Goal: Use online tool/utility: Utilize a website feature to perform a specific function

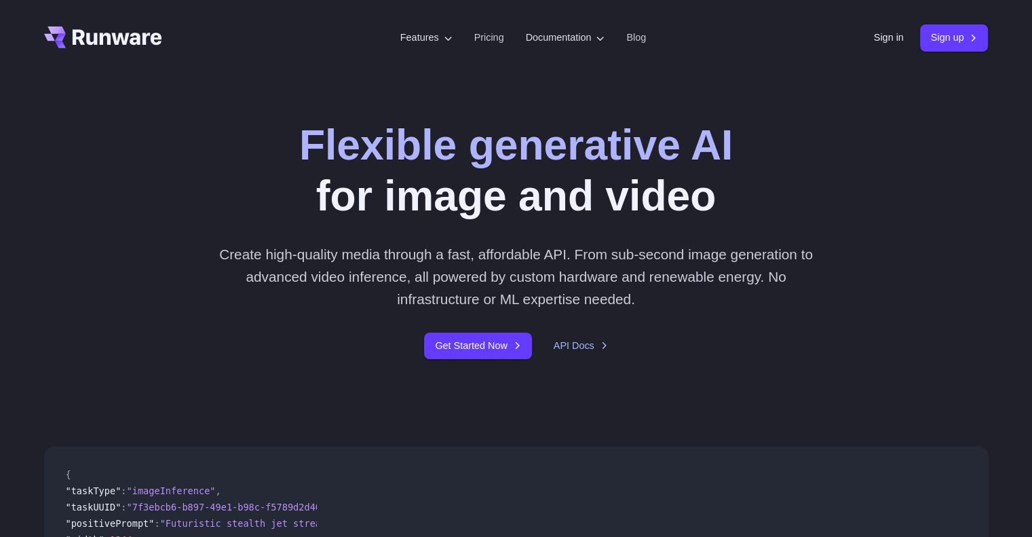
click at [109, 32] on icon "Go to /" at bounding box center [103, 37] width 118 height 22
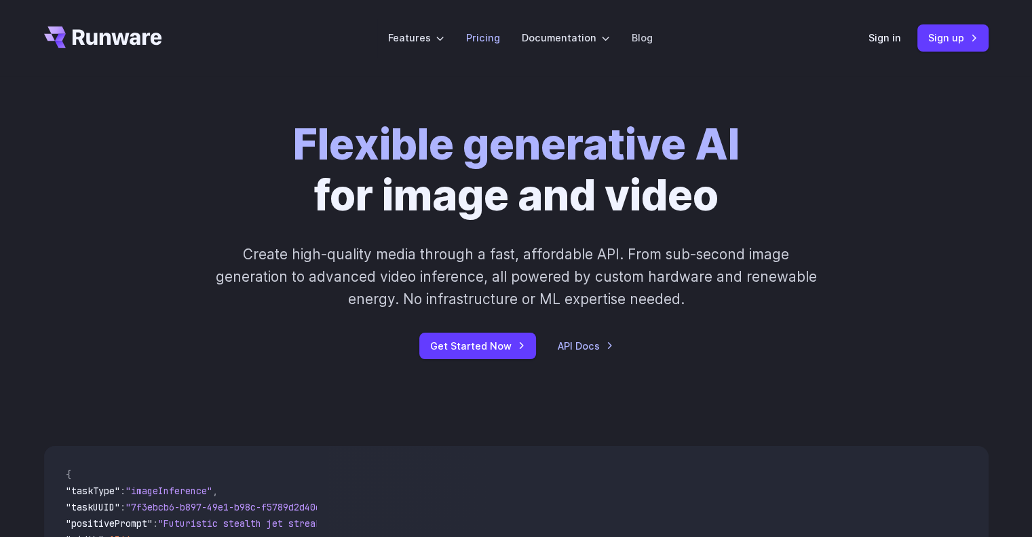
click at [484, 41] on link "Pricing" at bounding box center [483, 38] width 34 height 16
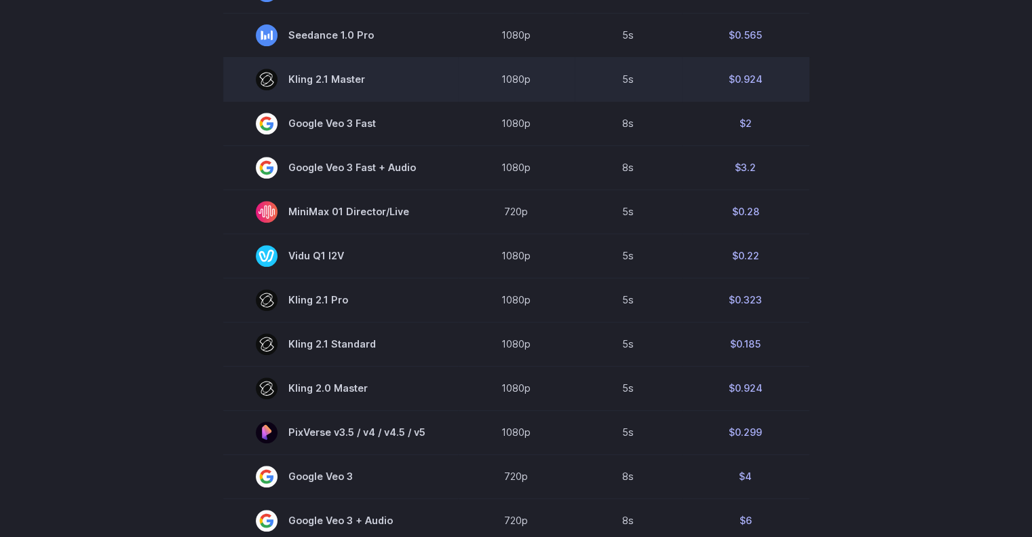
scroll to position [598, 0]
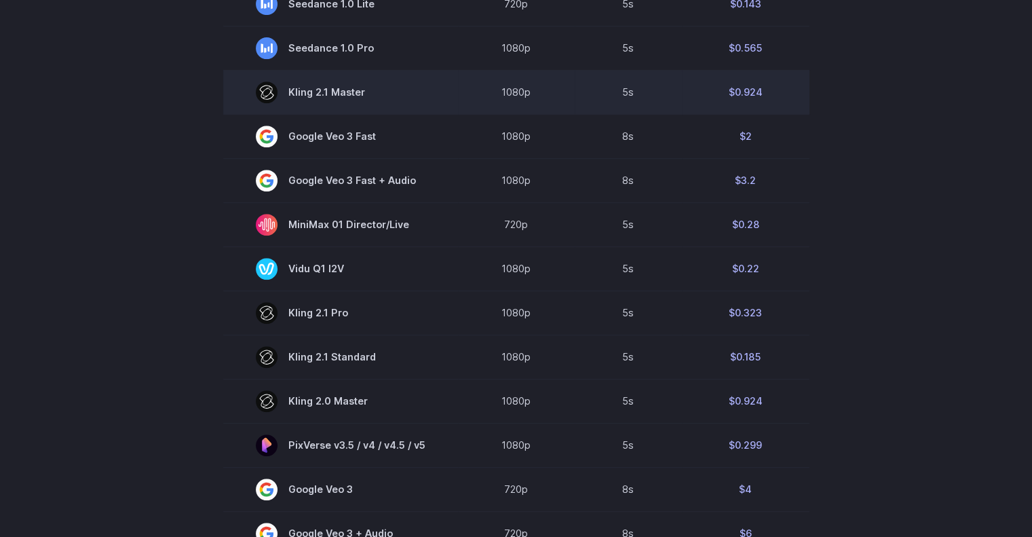
drag, startPoint x: 402, startPoint y: 75, endPoint x: 284, endPoint y: 89, distance: 118.3
click at [284, 89] on span "Kling 2.1 Master" at bounding box center [341, 92] width 170 height 22
click at [268, 94] on rect at bounding box center [267, 92] width 22 height 22
click at [342, 82] on span "Kling 2.1 Master" at bounding box center [341, 92] width 170 height 22
click at [339, 92] on span "Kling 2.1 Master" at bounding box center [341, 92] width 170 height 22
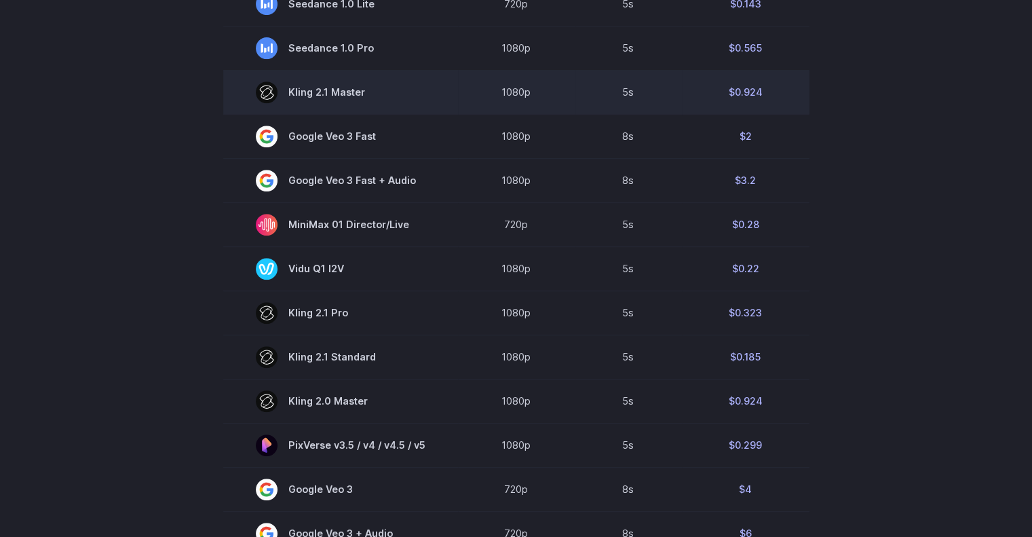
click at [339, 92] on span "Kling 2.1 Master" at bounding box center [341, 92] width 170 height 22
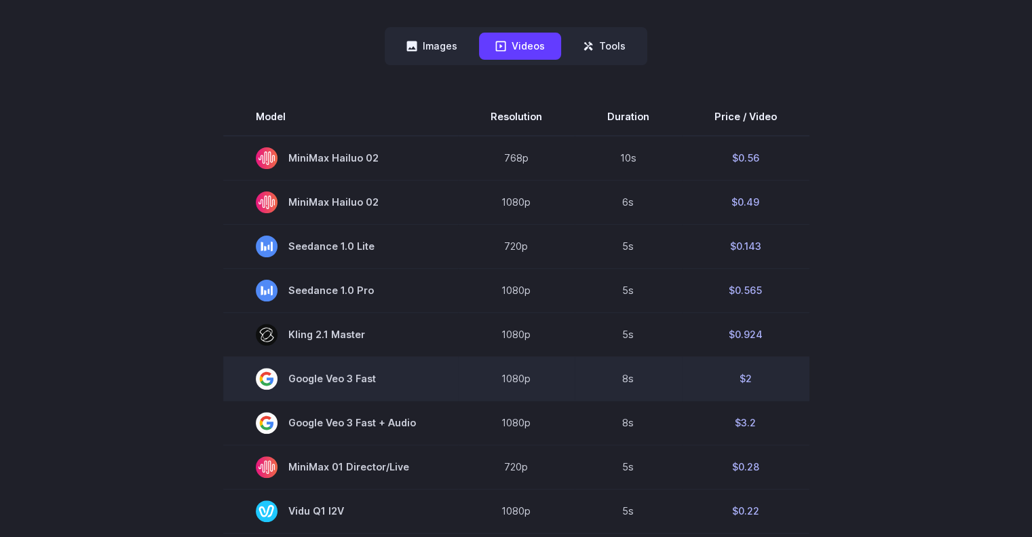
scroll to position [55, 0]
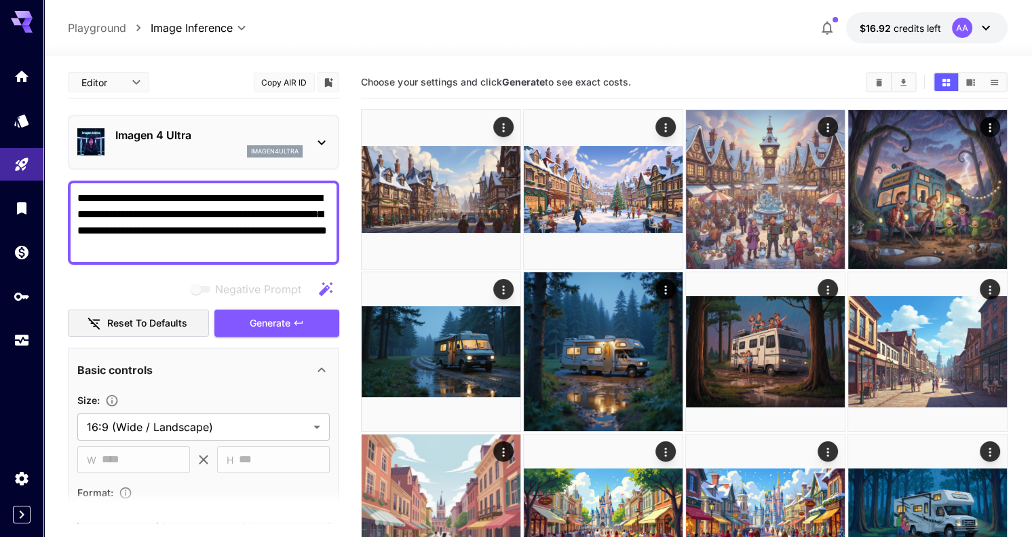
click at [190, 29] on body "**********" at bounding box center [516, 479] width 1032 height 958
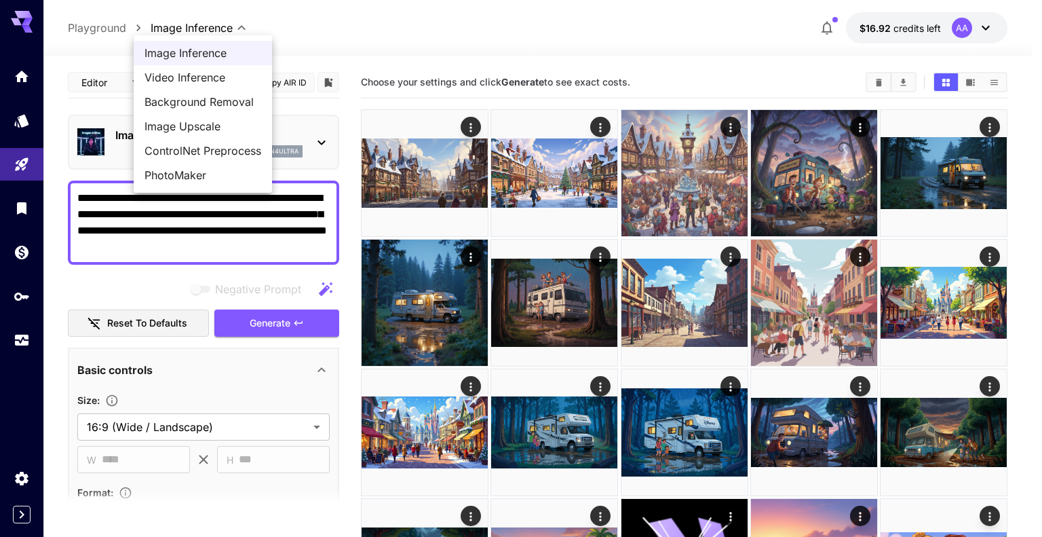
click at [201, 81] on span "Video Inference" at bounding box center [203, 77] width 117 height 16
type input "**********"
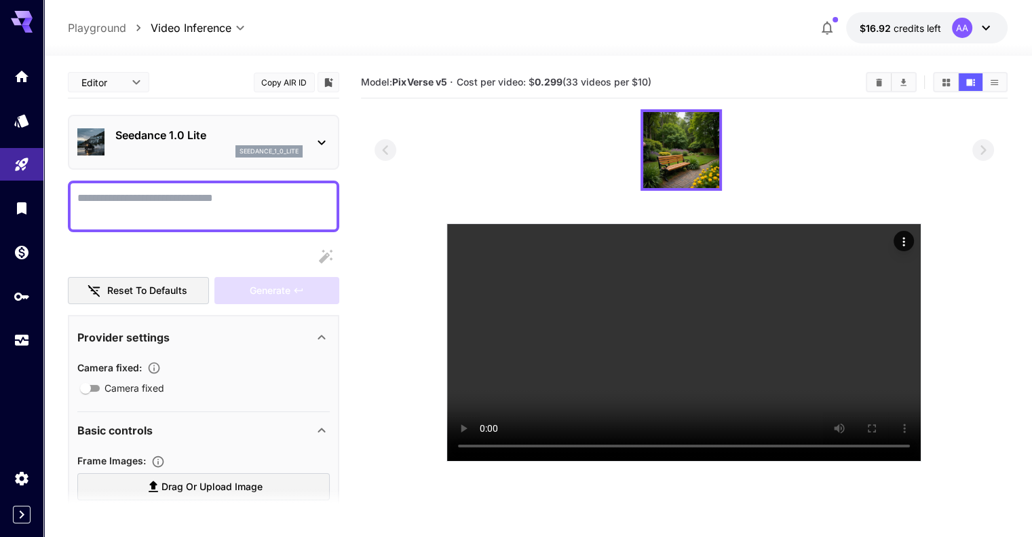
click at [217, 140] on p "Seedance 1.0 Lite" at bounding box center [208, 135] width 187 height 16
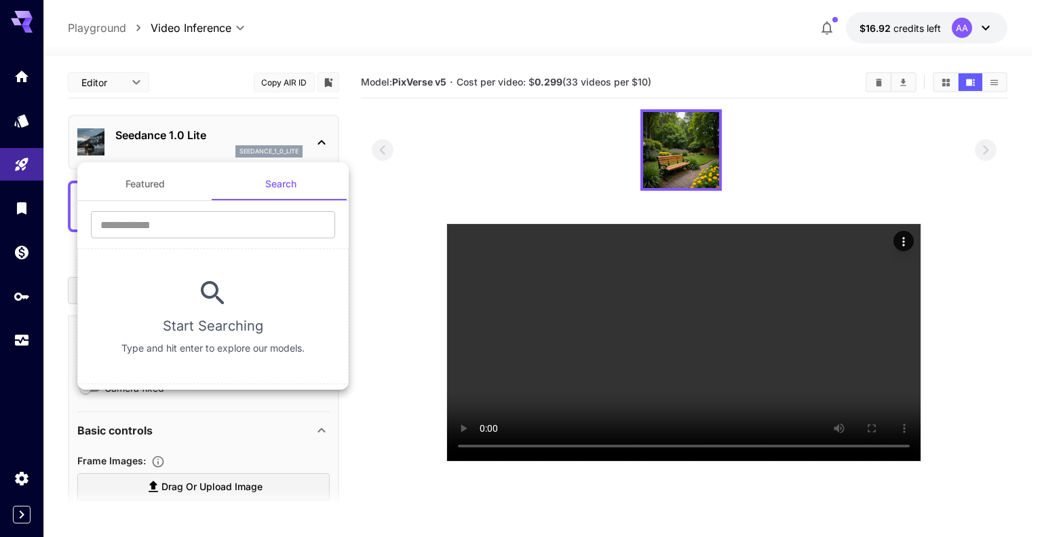
click at [400, 134] on div at bounding box center [521, 268] width 1042 height 537
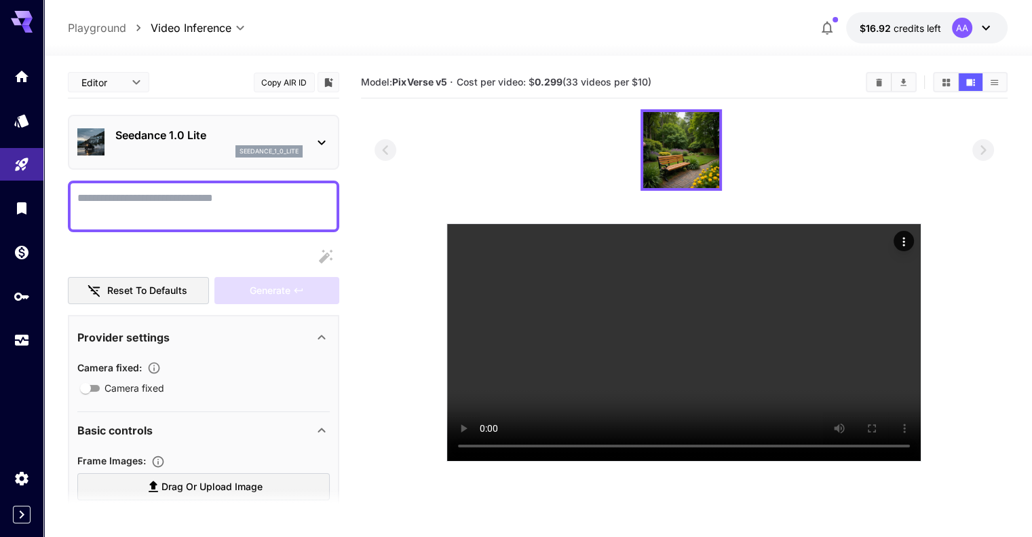
click at [210, 127] on p "Seedance 1.0 Lite" at bounding box center [208, 135] width 187 height 16
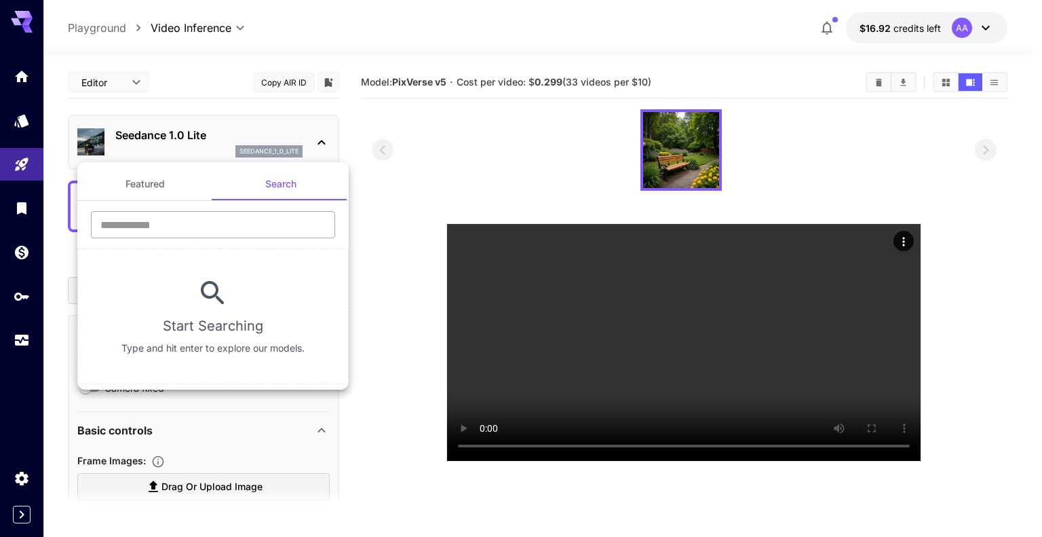
click at [236, 221] on input "text" at bounding box center [213, 224] width 244 height 27
type input "*****"
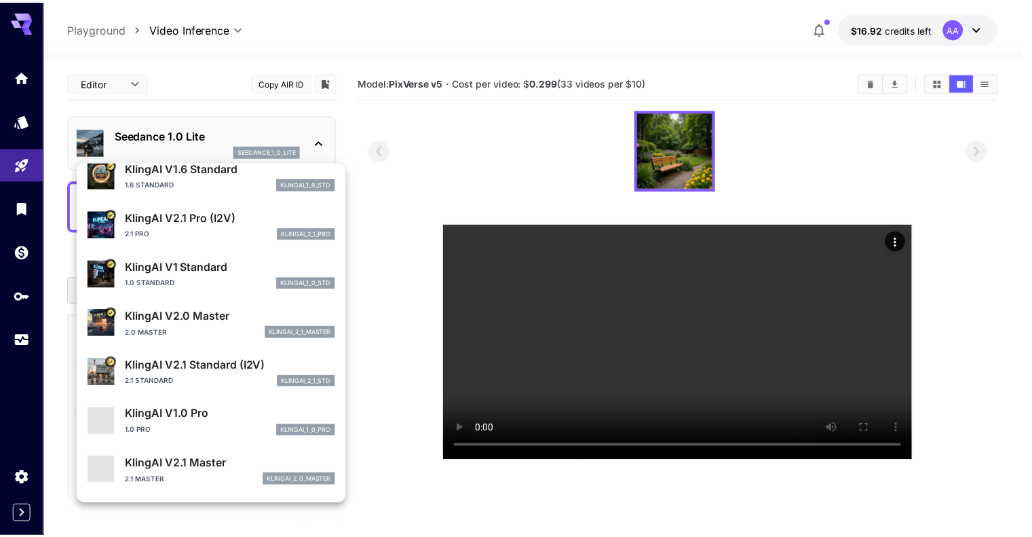
scroll to position [204, 0]
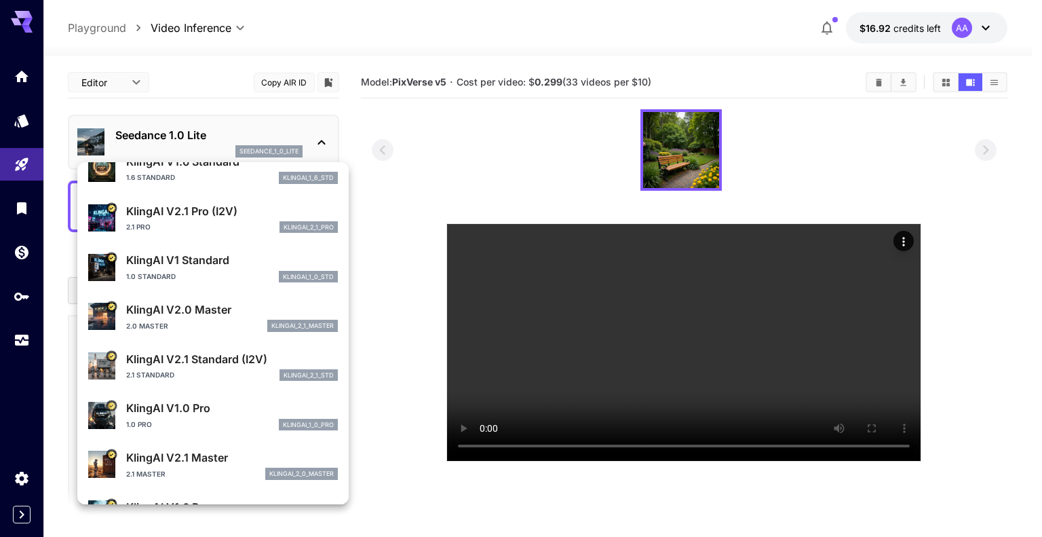
click at [221, 319] on div "KlingAI V2.0 Master 2.0 Master klingai_2_1_master" at bounding box center [232, 316] width 212 height 31
type input "**********"
type input "****"
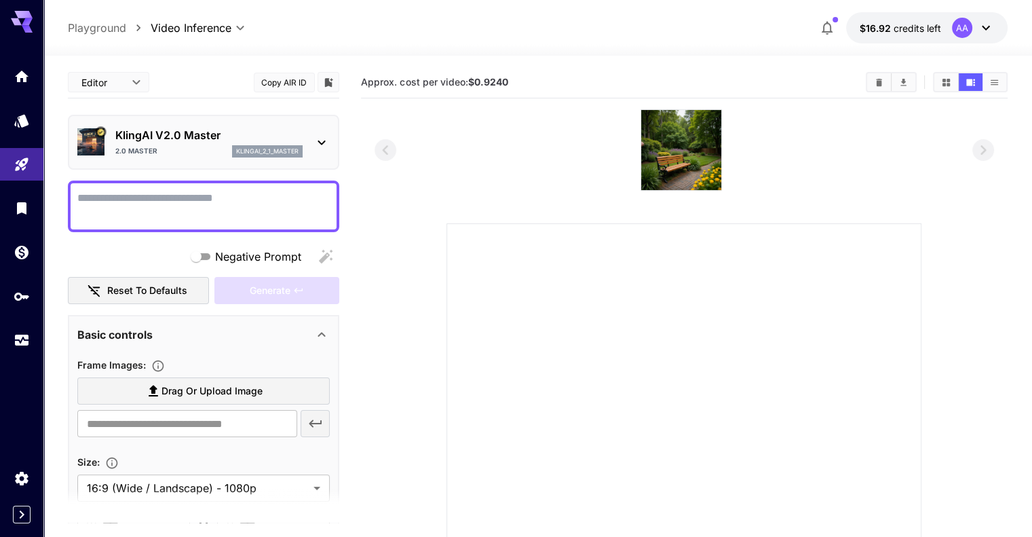
click at [238, 210] on textarea "Negative Prompt" at bounding box center [203, 206] width 252 height 33
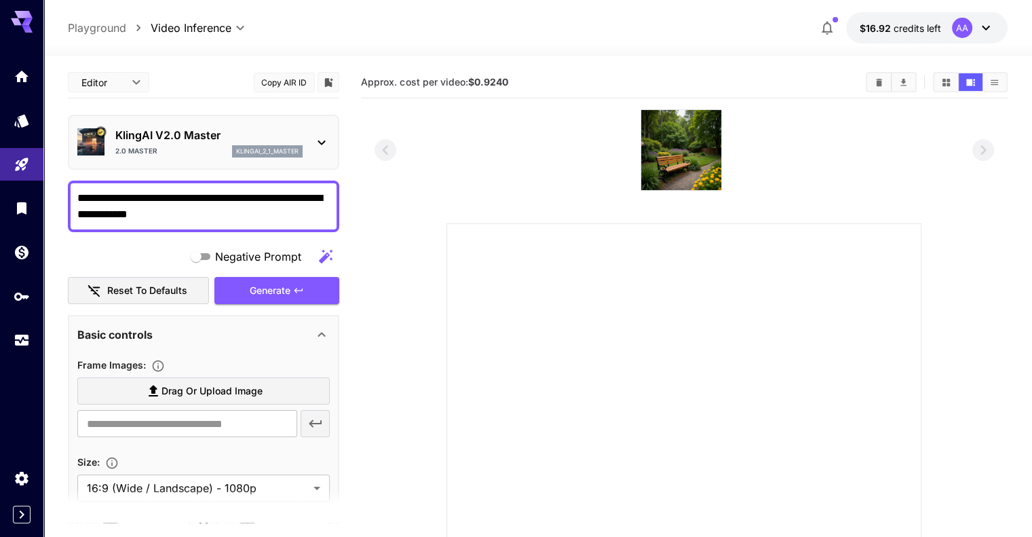
click at [96, 211] on textarea "**********" at bounding box center [203, 206] width 252 height 33
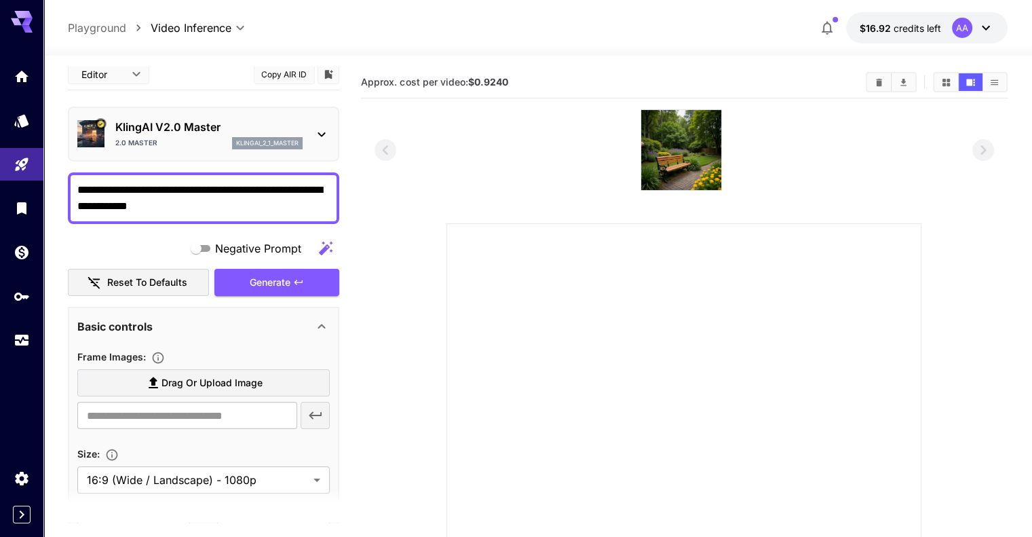
scroll to position [0, 0]
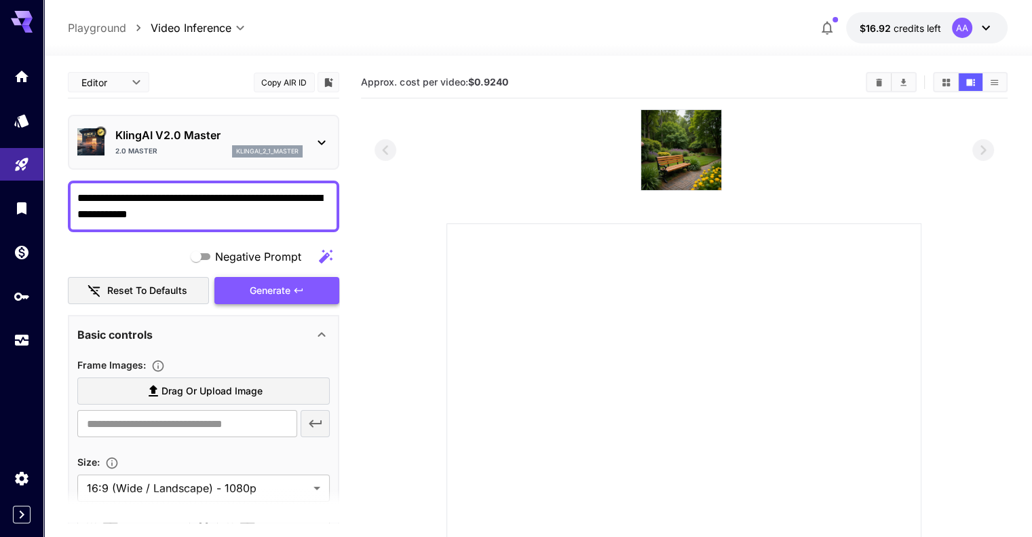
type textarea "**********"
click at [271, 296] on div "Generate" at bounding box center [276, 291] width 125 height 28
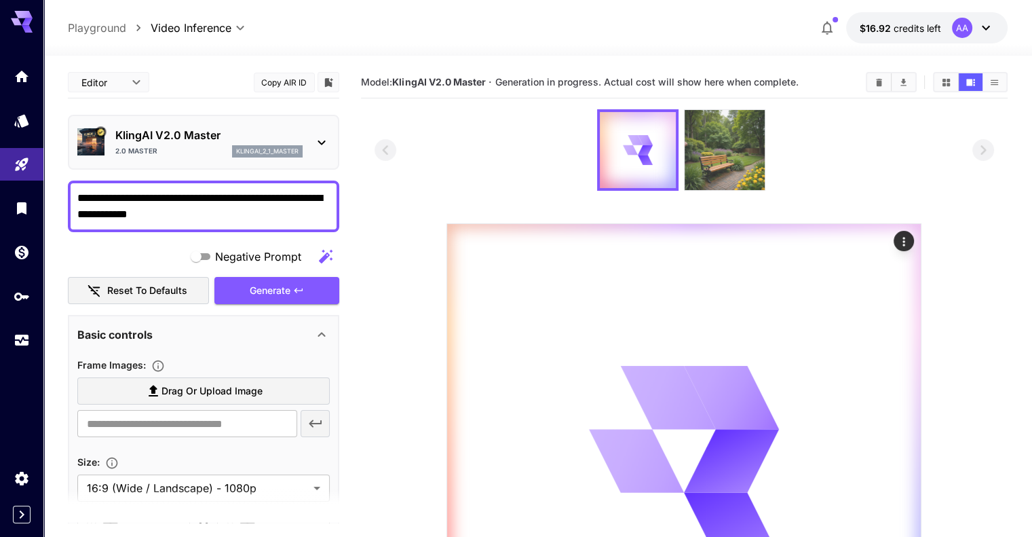
click at [737, 164] on img at bounding box center [725, 150] width 80 height 80
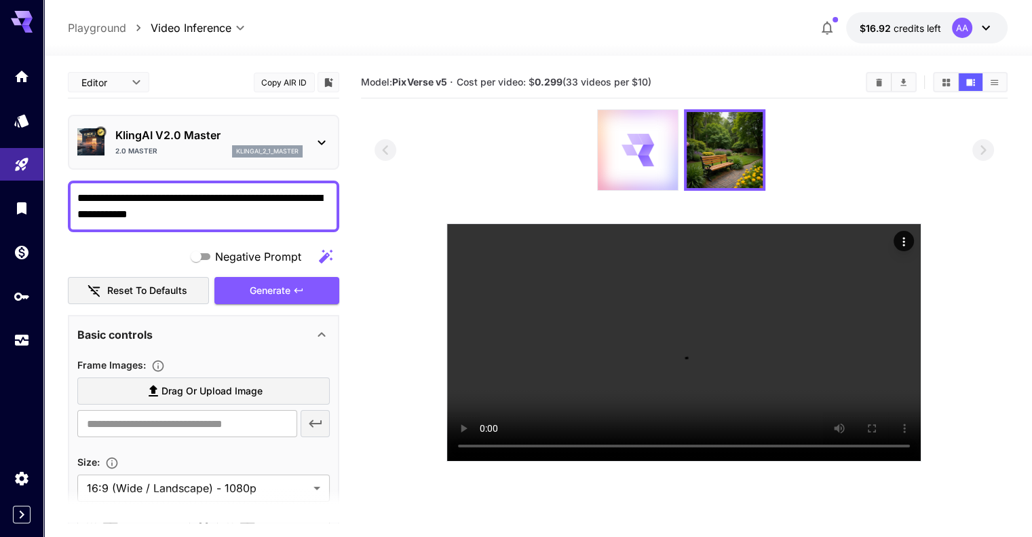
click at [650, 158] on icon at bounding box center [646, 160] width 16 height 11
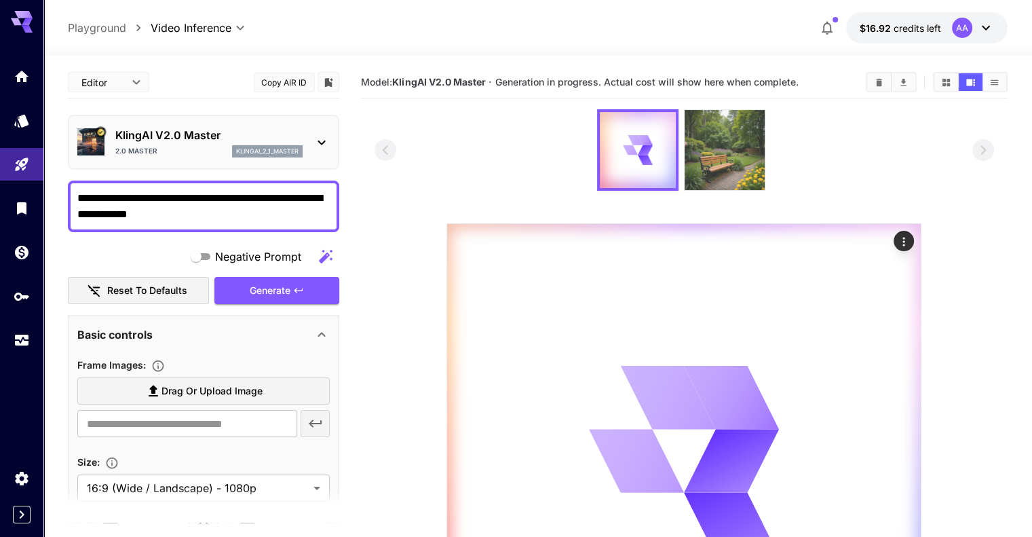
click at [749, 159] on img at bounding box center [725, 150] width 80 height 80
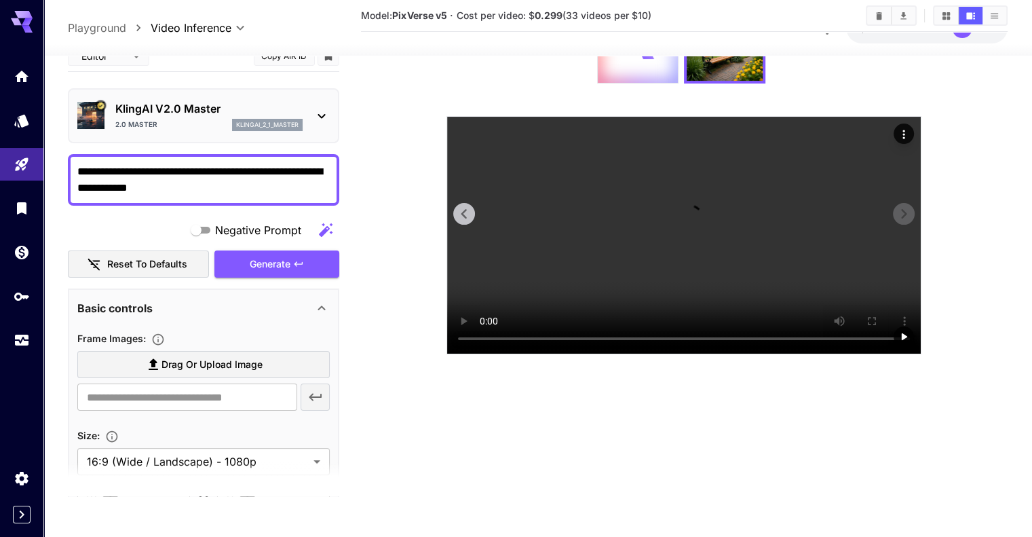
scroll to position [202, 0]
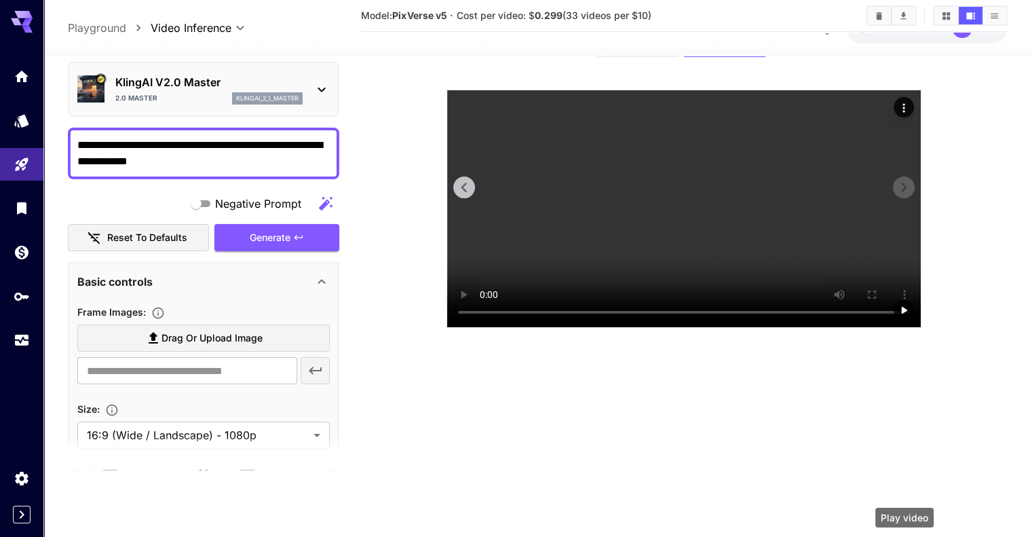
click at [903, 314] on icon "Play video" at bounding box center [904, 310] width 5 height 7
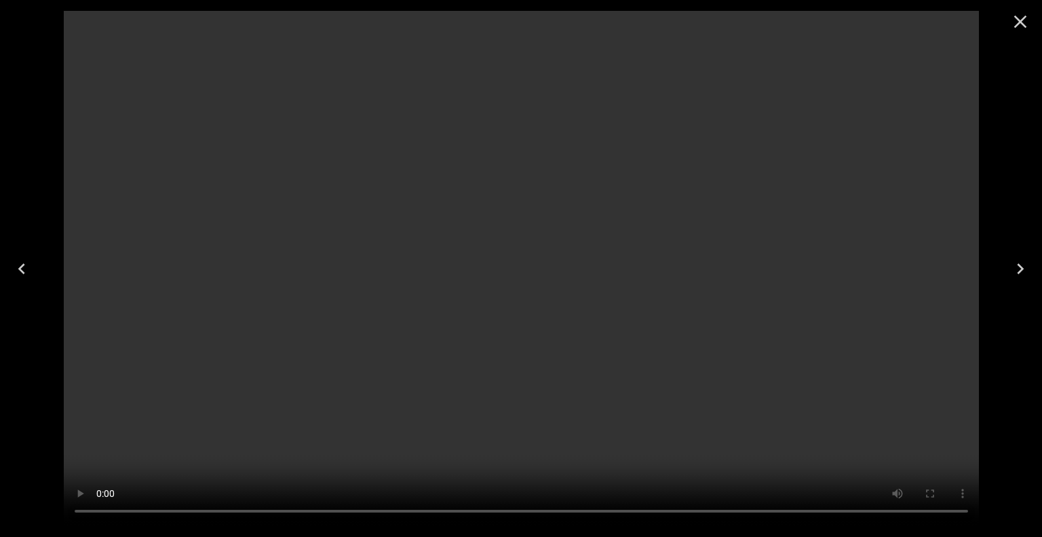
click at [1028, 24] on icon "Close" at bounding box center [1021, 22] width 22 height 22
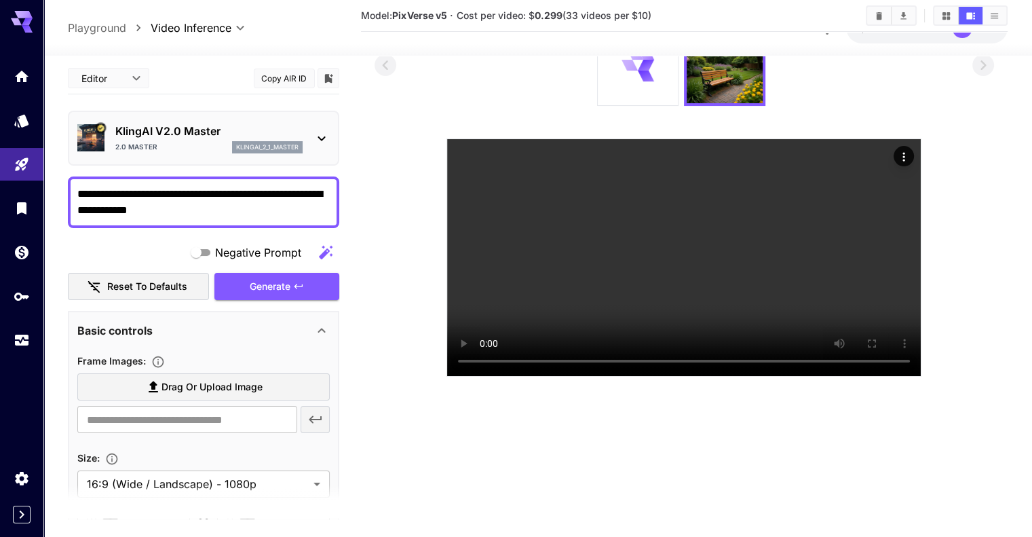
scroll to position [0, 0]
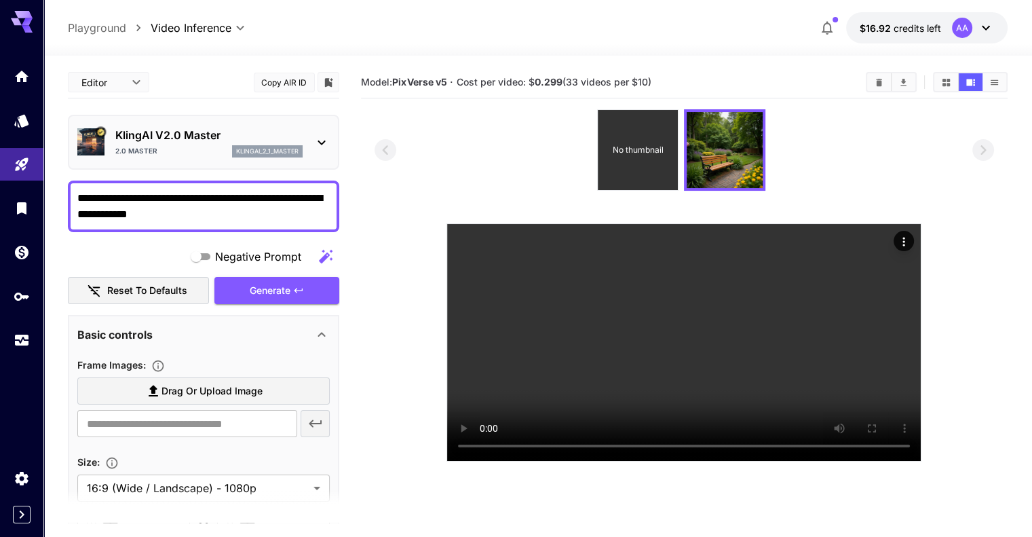
click at [641, 154] on p "No thumbnail" at bounding box center [638, 150] width 51 height 12
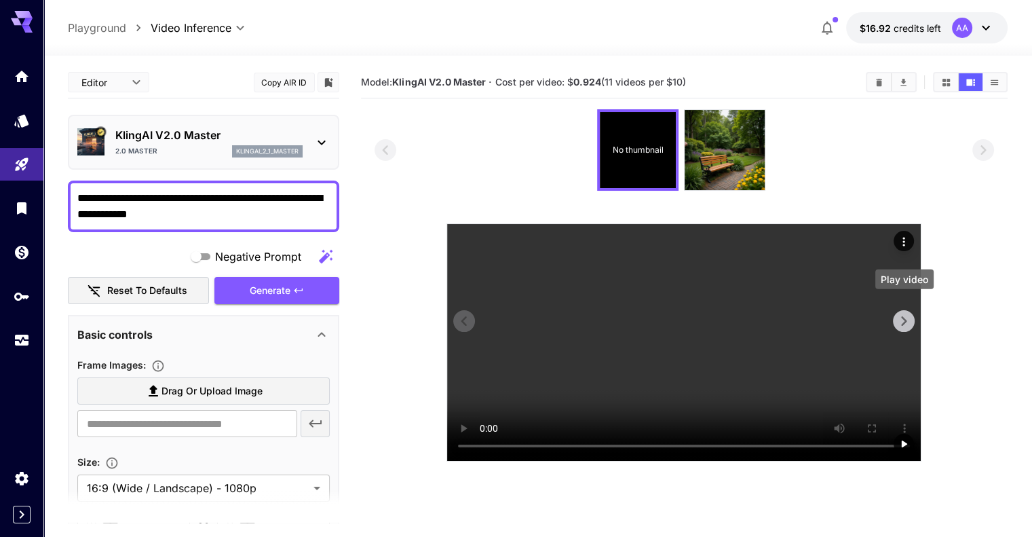
click at [901, 437] on icon "Play video" at bounding box center [904, 444] width 14 height 14
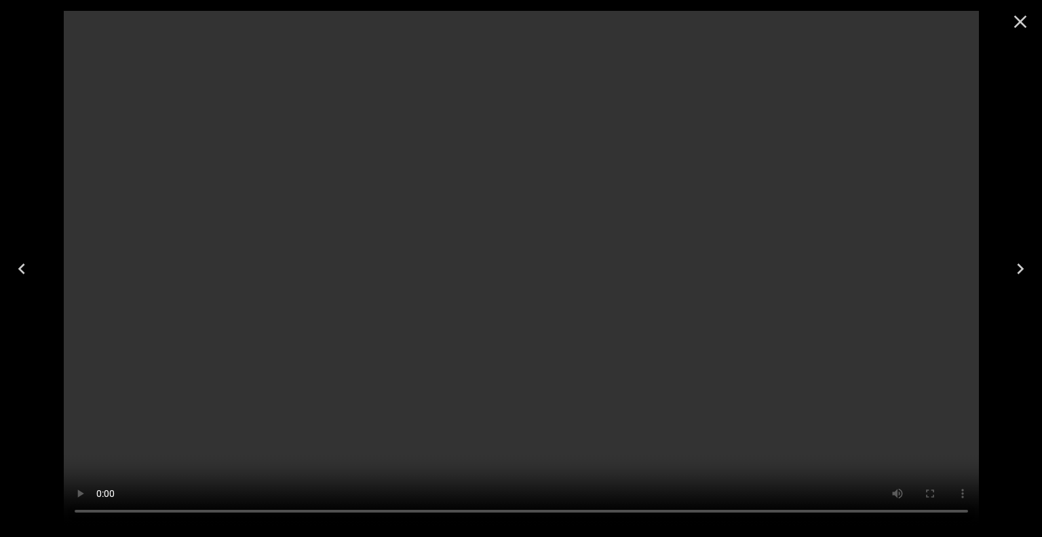
click at [1021, 24] on icon "Close" at bounding box center [1021, 22] width 13 height 13
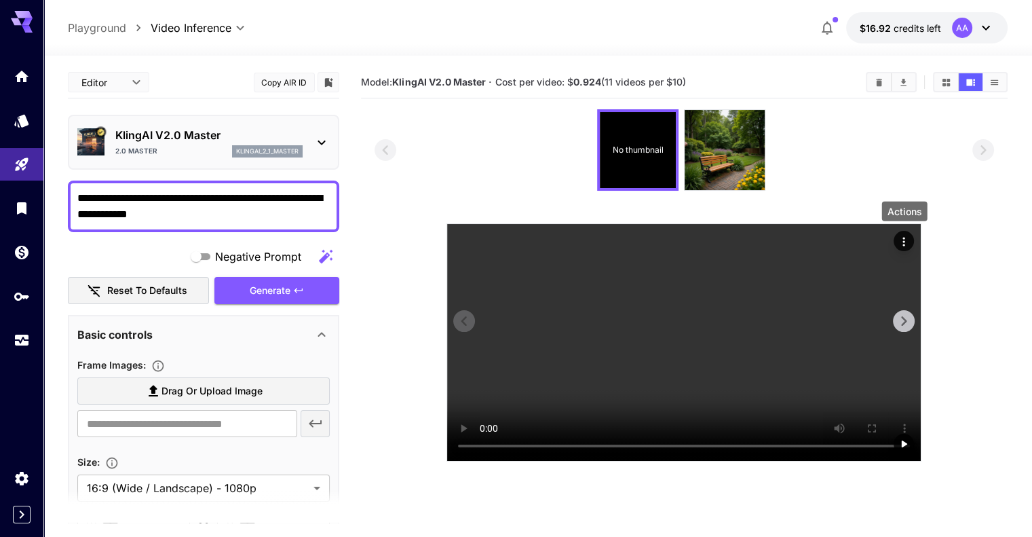
click at [905, 238] on icon "Actions" at bounding box center [904, 242] width 14 height 14
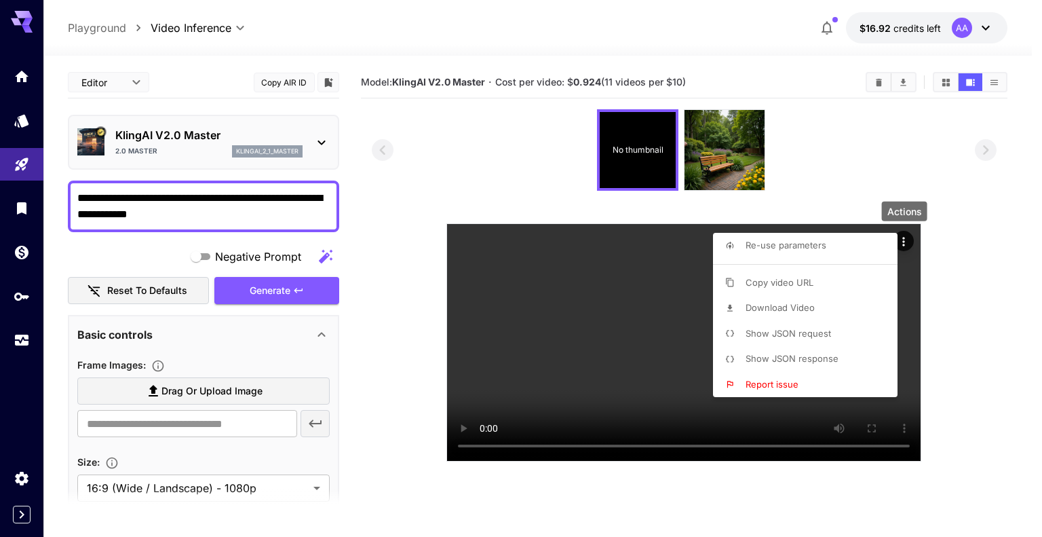
click at [806, 312] on span "Download Video" at bounding box center [780, 307] width 69 height 11
click at [631, 382] on div at bounding box center [521, 268] width 1042 height 537
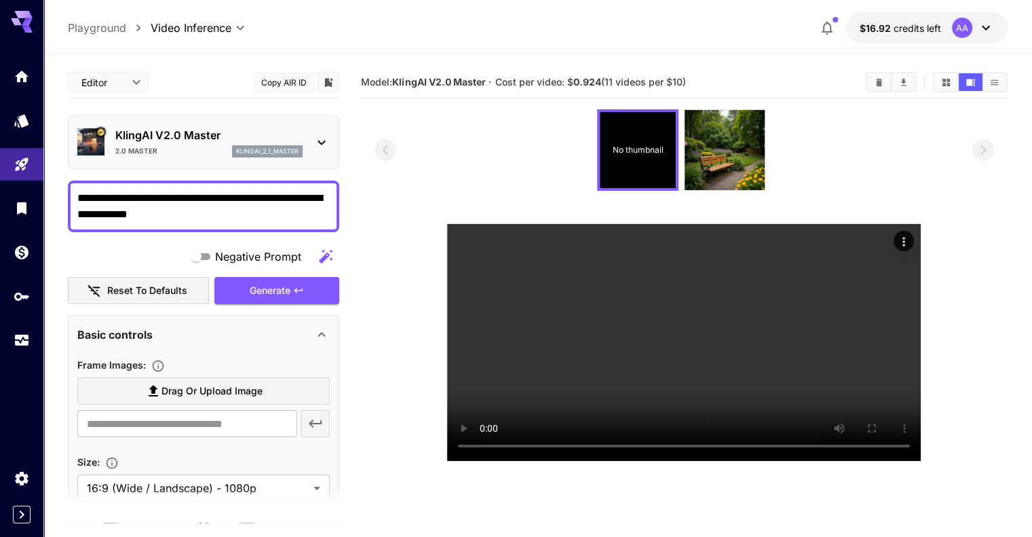
click at [328, 140] on icon at bounding box center [322, 142] width 16 height 16
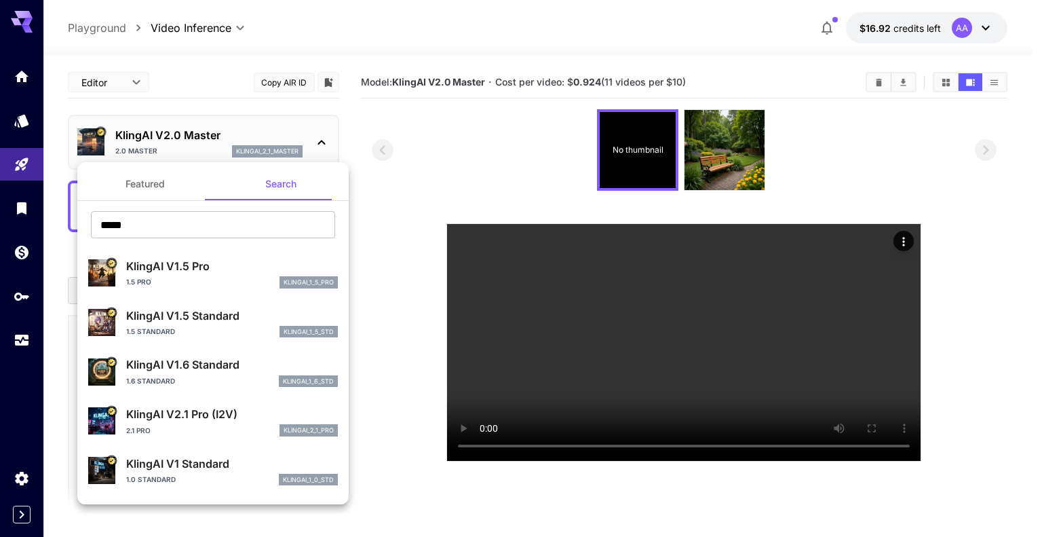
click at [241, 33] on div at bounding box center [521, 268] width 1042 height 537
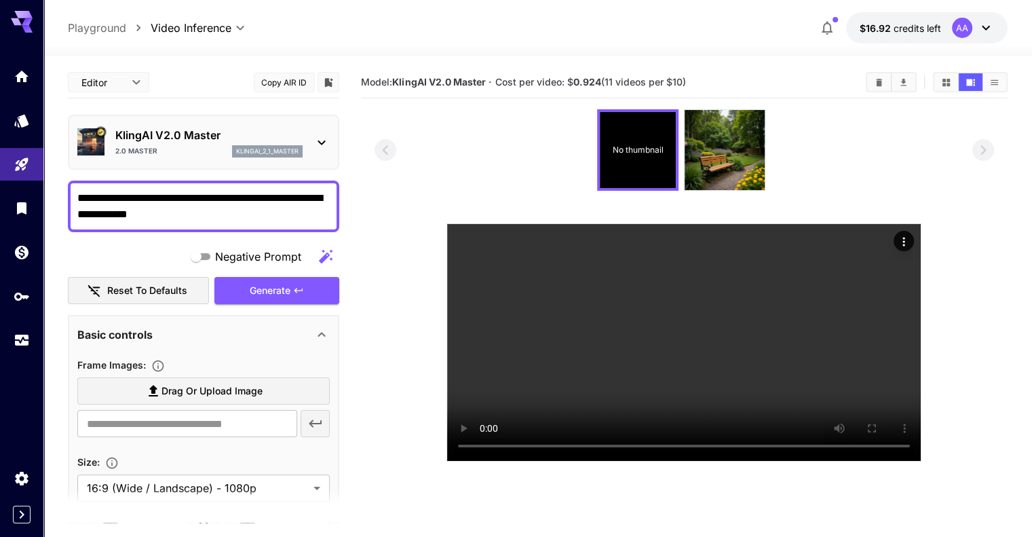
click at [241, 33] on div "Featured Search ***** ​ KlingAI V1.5 Pro 1.5 Pro klingai_1_5_pro KlingAI V1.5 S…" at bounding box center [135, 203] width 271 height 407
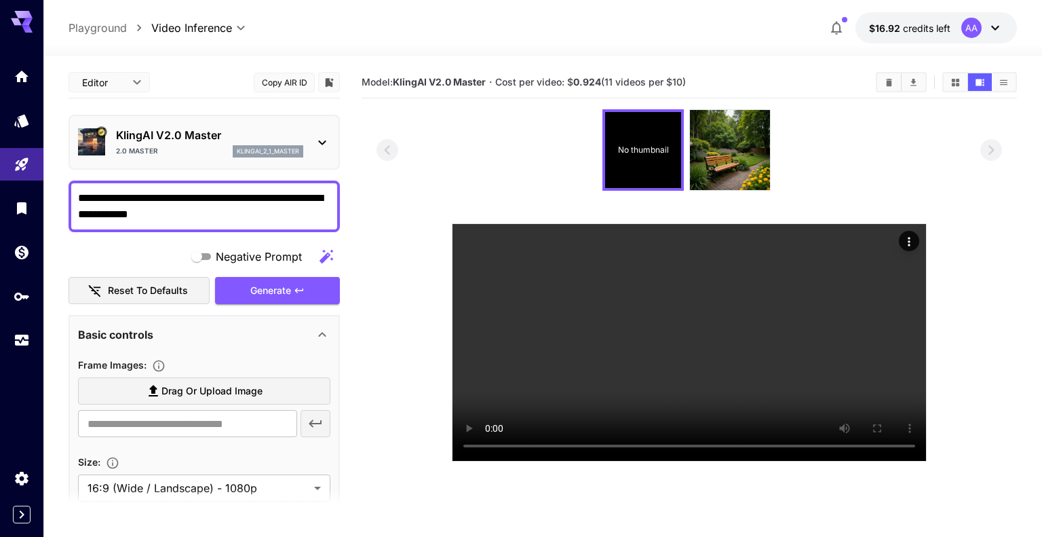
click at [224, 33] on body "**********" at bounding box center [521, 322] width 1042 height 644
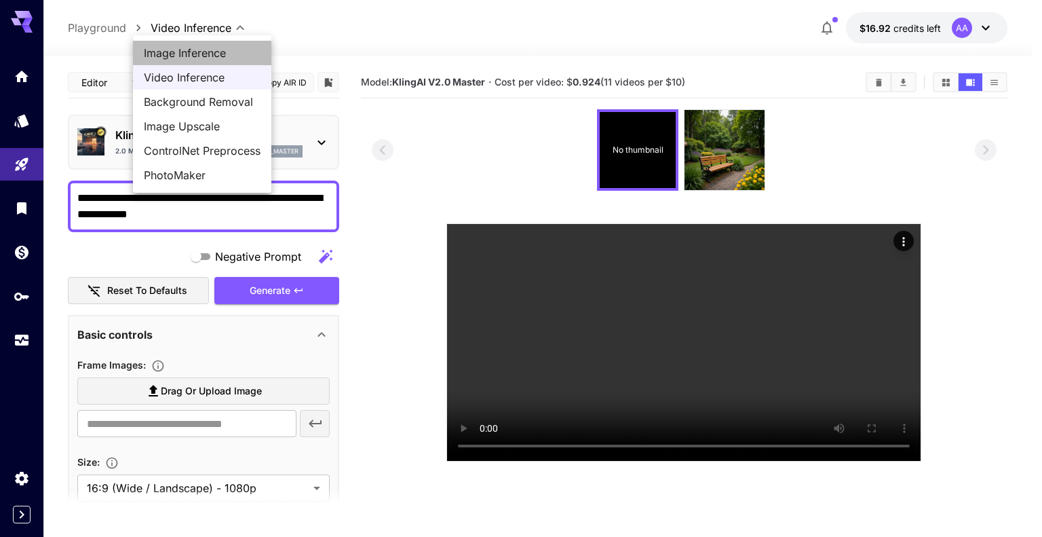
click at [201, 56] on span "Image Inference" at bounding box center [202, 53] width 117 height 16
type input "**********"
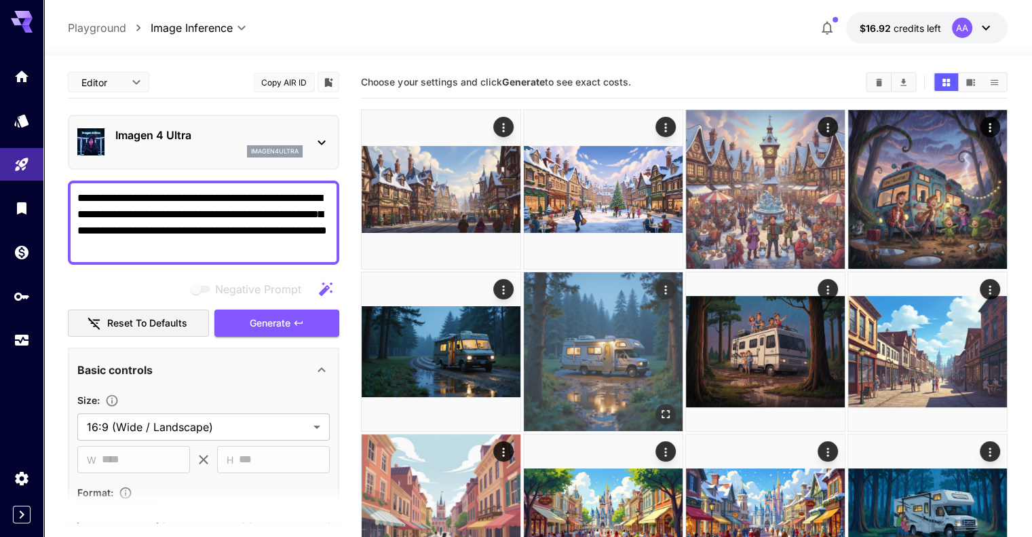
click at [524, 309] on img at bounding box center [603, 351] width 159 height 159
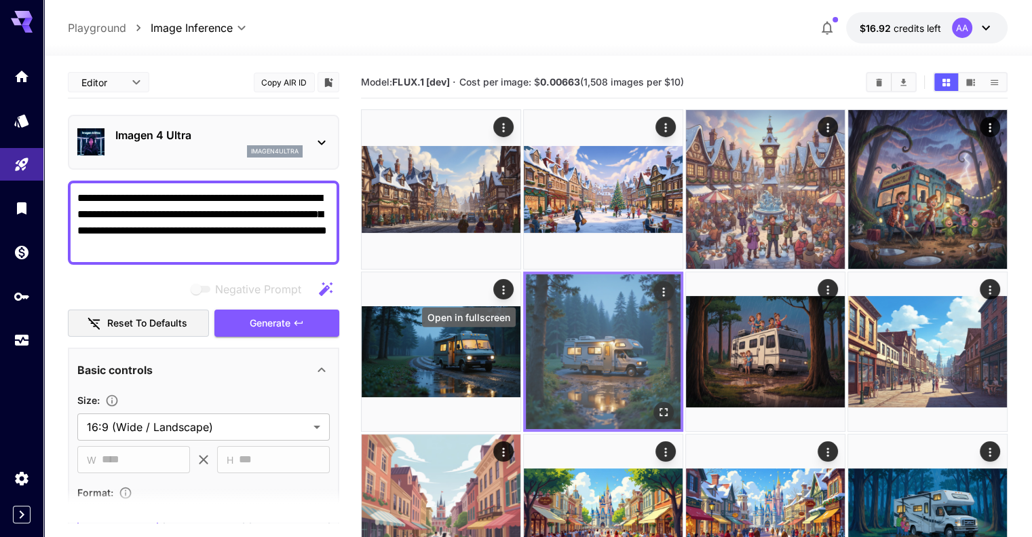
click at [660, 408] on icon "Open in fullscreen" at bounding box center [664, 412] width 8 height 8
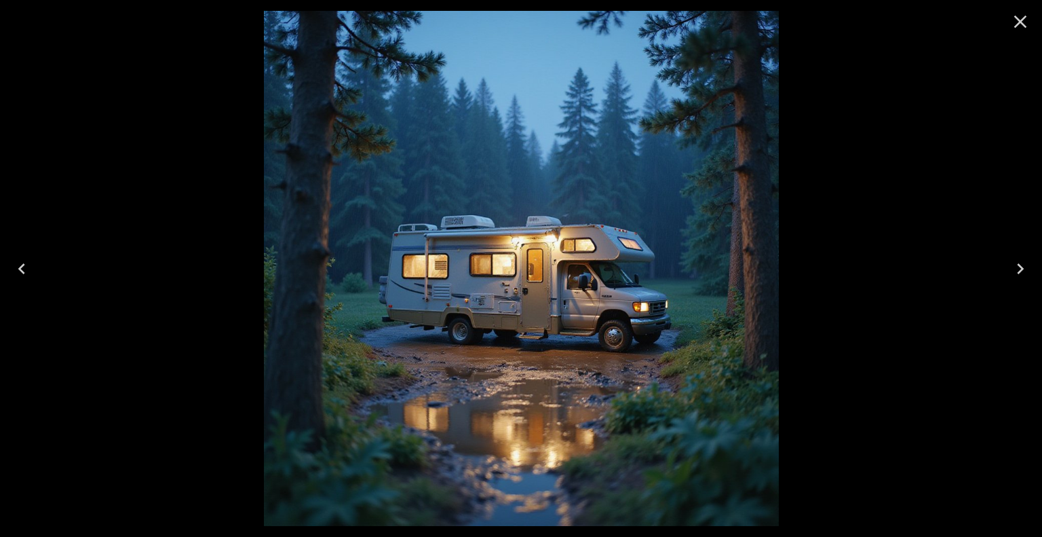
click at [1028, 26] on icon "Close" at bounding box center [1021, 22] width 22 height 22
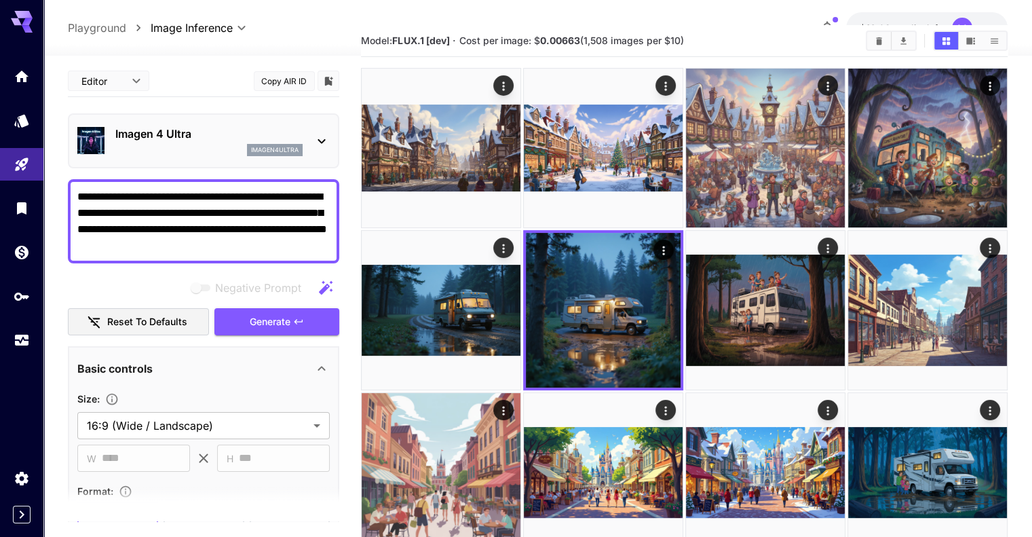
scroll to position [129, 0]
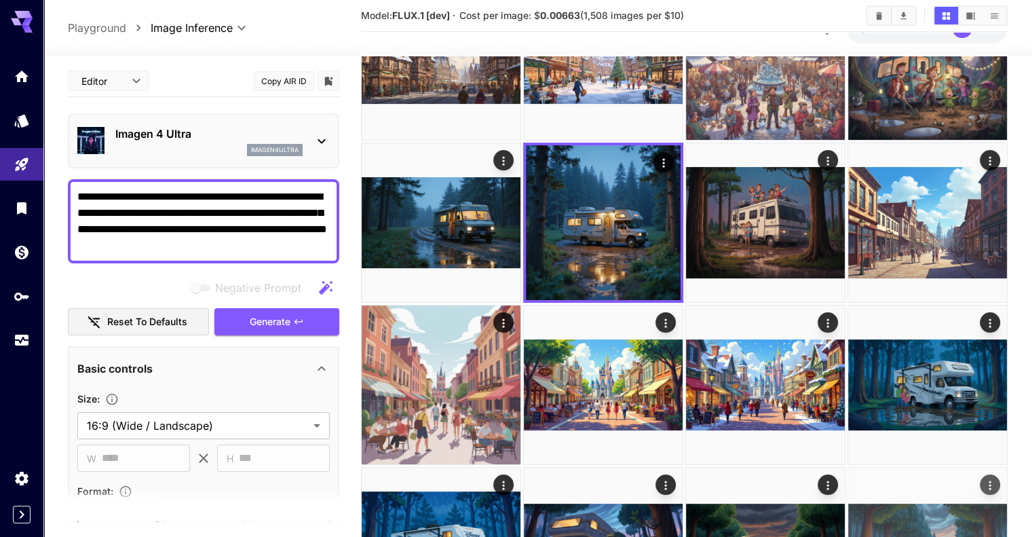
click at [848, 468] on img at bounding box center [927, 547] width 159 height 159
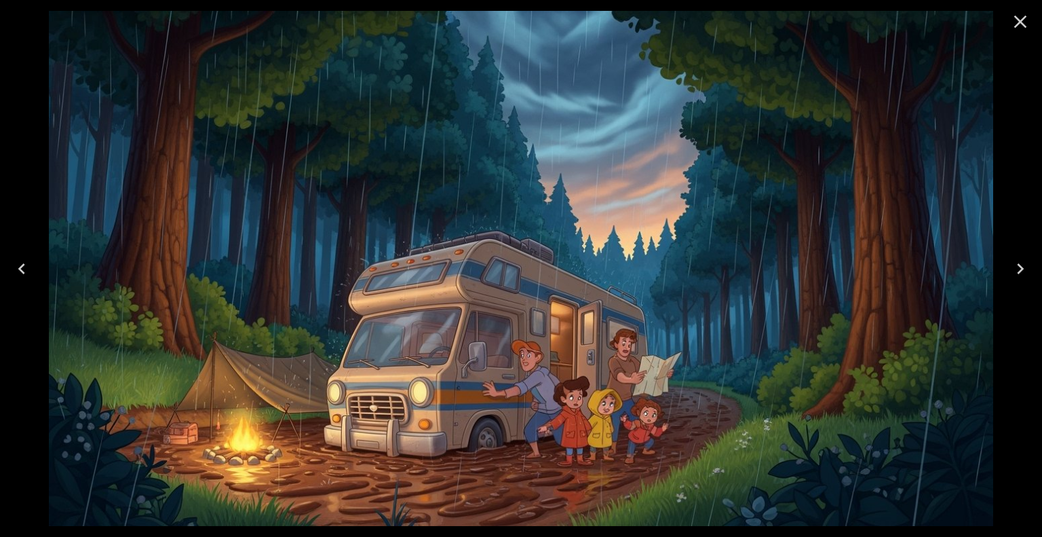
click at [1023, 21] on icon "Close" at bounding box center [1021, 22] width 22 height 22
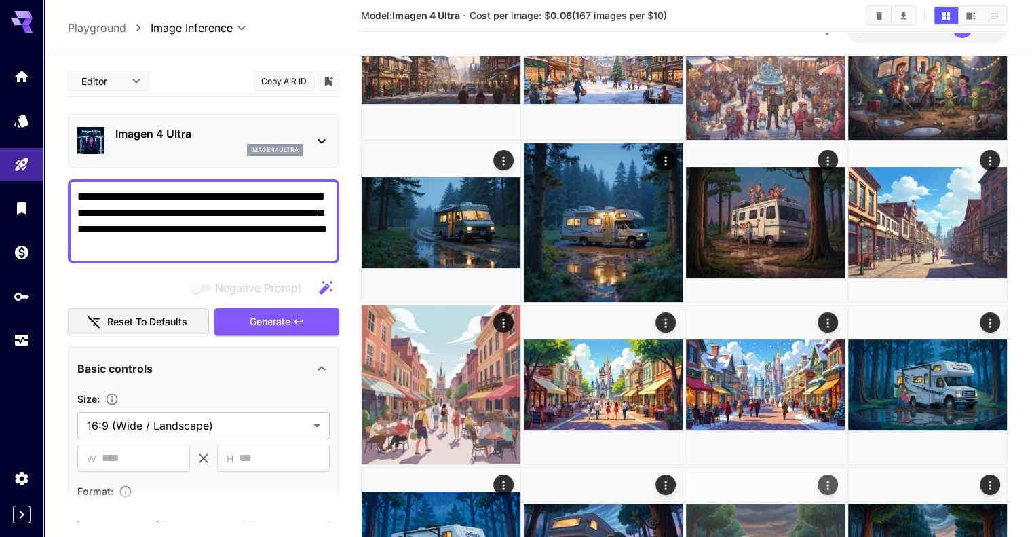
click at [845, 468] on img at bounding box center [765, 547] width 159 height 159
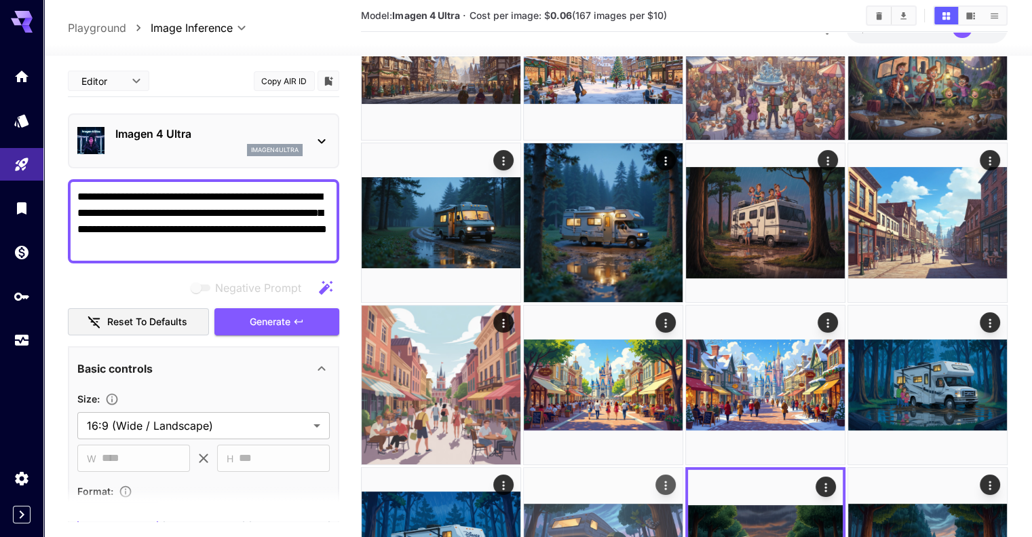
click at [683, 468] on img at bounding box center [603, 547] width 159 height 159
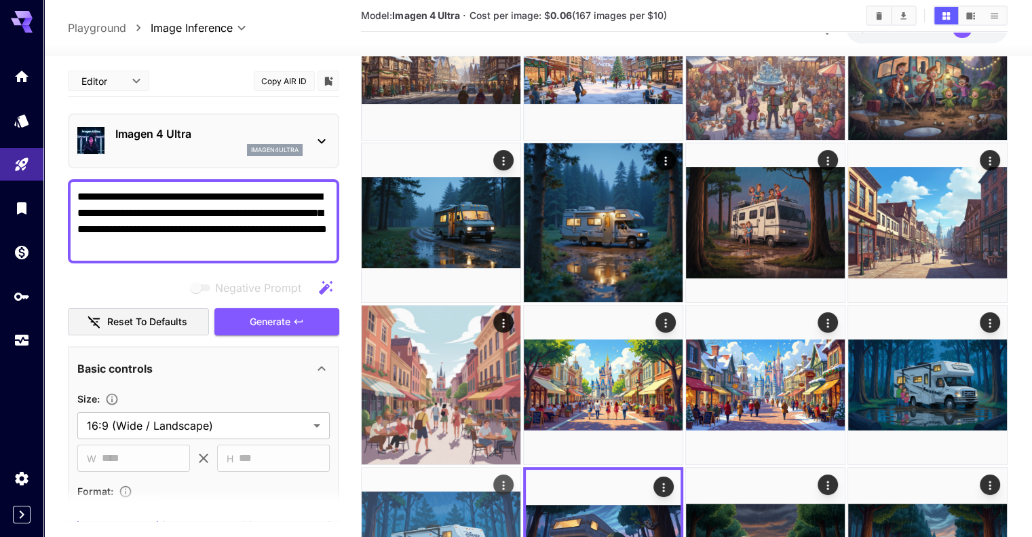
click at [521, 468] on img at bounding box center [441, 547] width 159 height 159
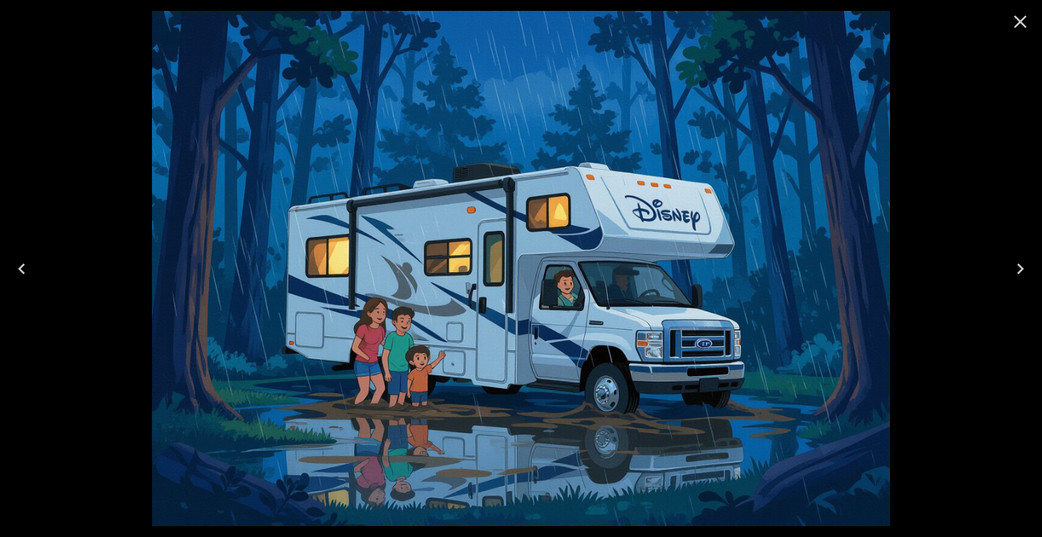
click at [1021, 13] on icon "Close" at bounding box center [1021, 22] width 22 height 22
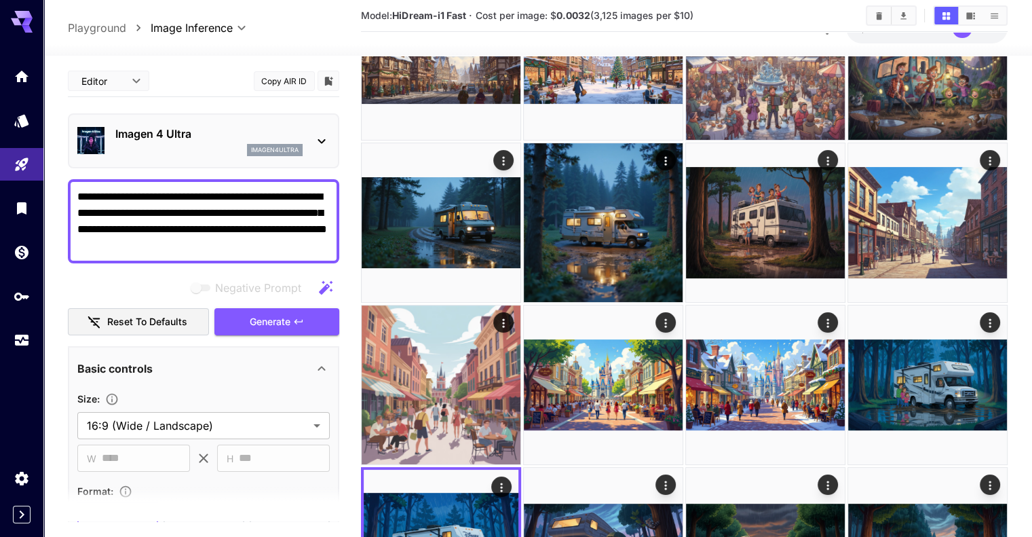
scroll to position [0, 0]
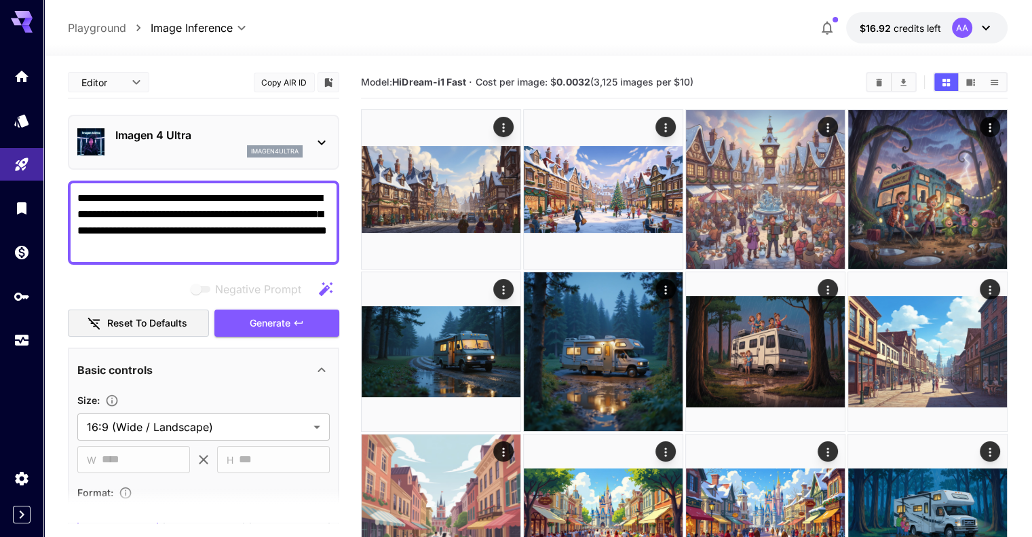
click at [299, 78] on button "Copy AIR ID" at bounding box center [284, 83] width 61 height 20
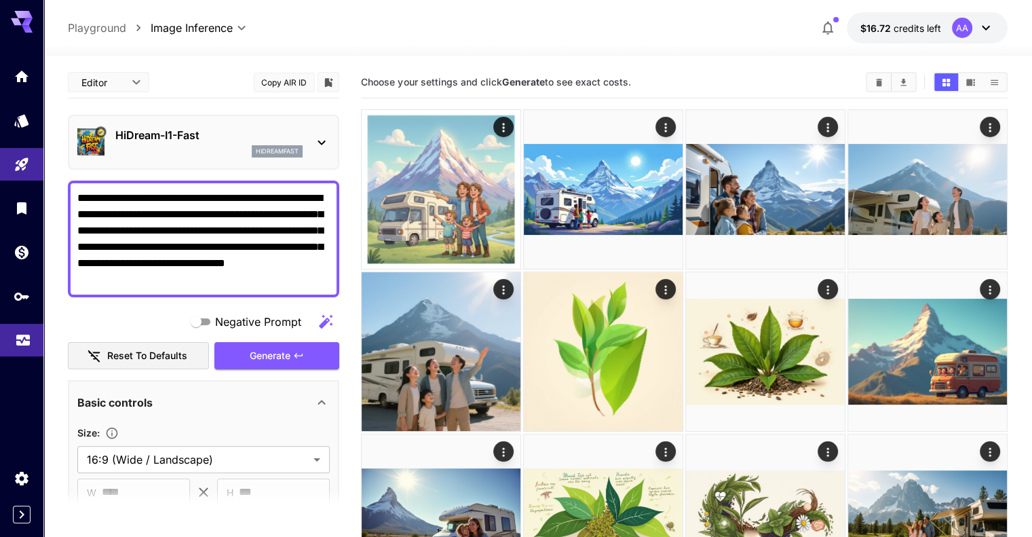
click at [14, 344] on link at bounding box center [21, 340] width 43 height 33
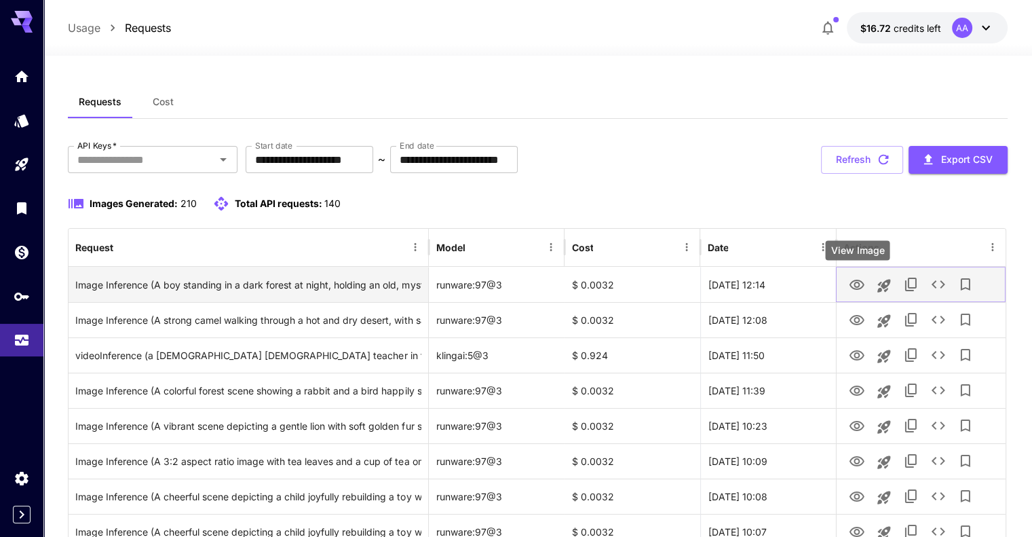
click at [859, 279] on icon "View Image" at bounding box center [857, 285] width 16 height 16
drag, startPoint x: 620, startPoint y: 281, endPoint x: 573, endPoint y: 284, distance: 47.0
click at [573, 284] on div "$ 0.0032" at bounding box center [633, 284] width 136 height 35
